Goal: Find specific page/section: Find specific page/section

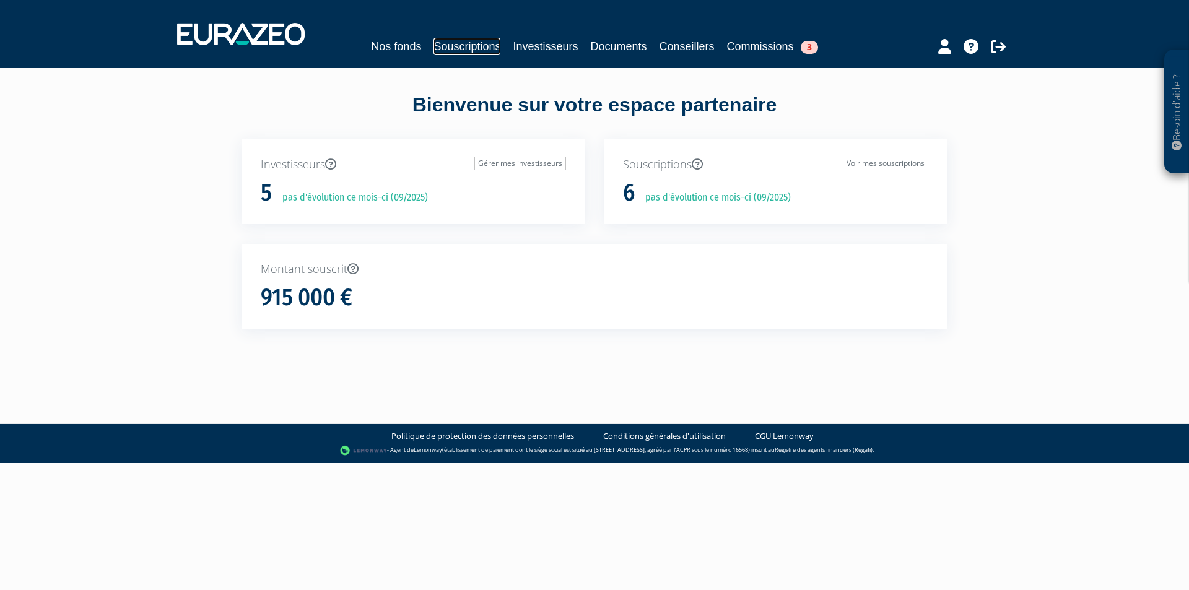
click at [453, 48] on link "Souscriptions" at bounding box center [467, 46] width 67 height 17
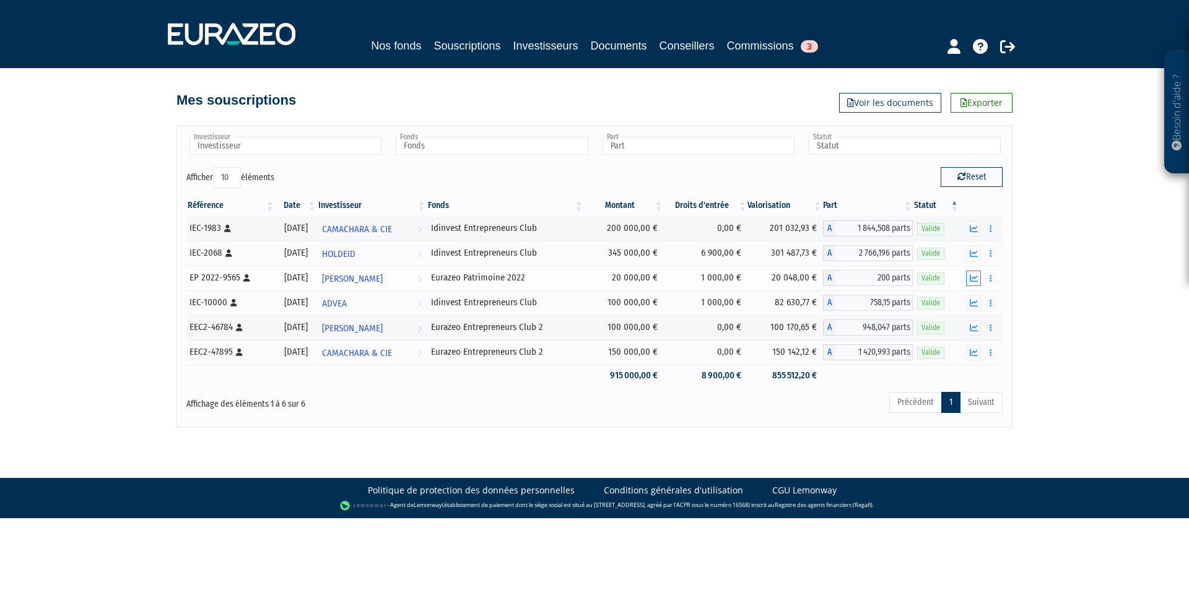
click at [976, 275] on icon "button" at bounding box center [974, 278] width 8 height 8
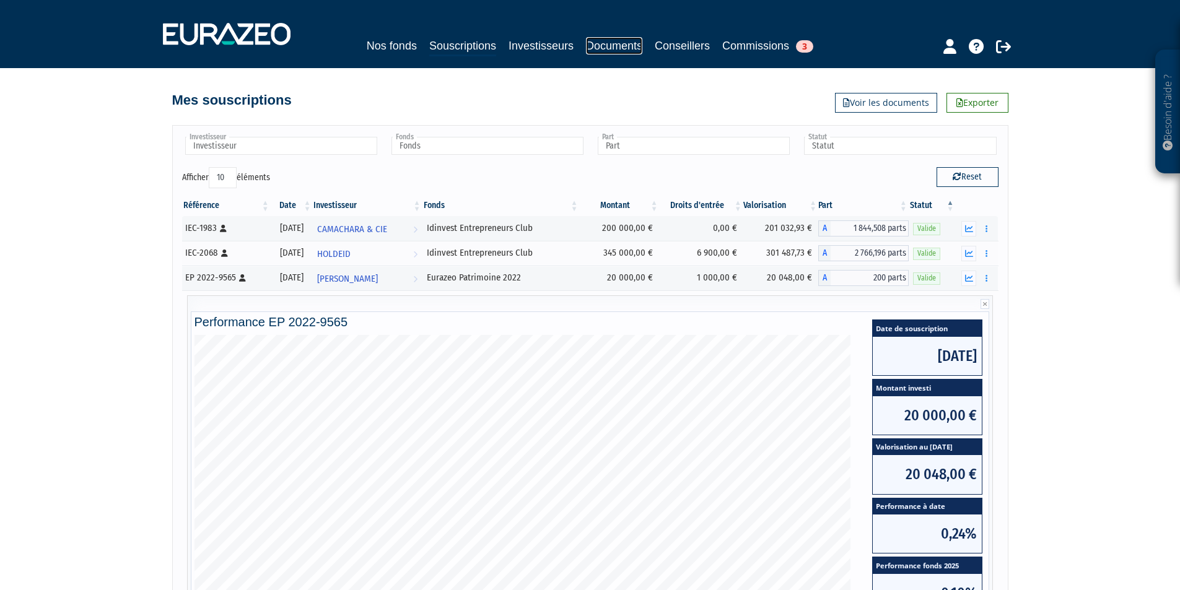
click at [613, 47] on link "Documents" at bounding box center [614, 45] width 56 height 17
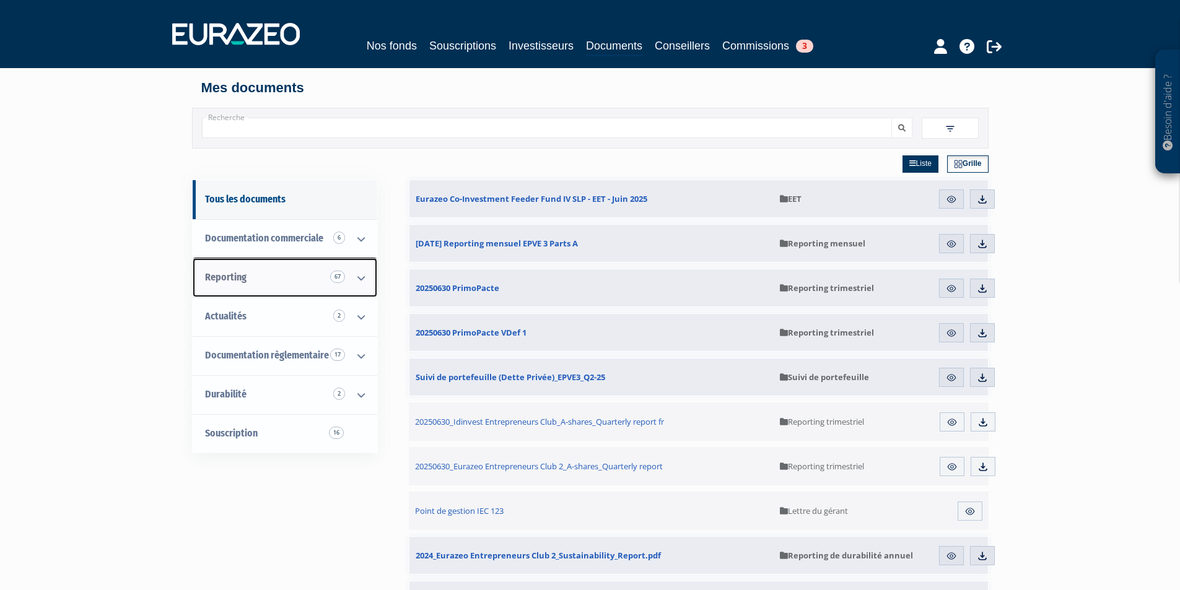
click at [221, 275] on span "Reporting 67" at bounding box center [226, 277] width 42 height 12
